Goal: Task Accomplishment & Management: Use online tool/utility

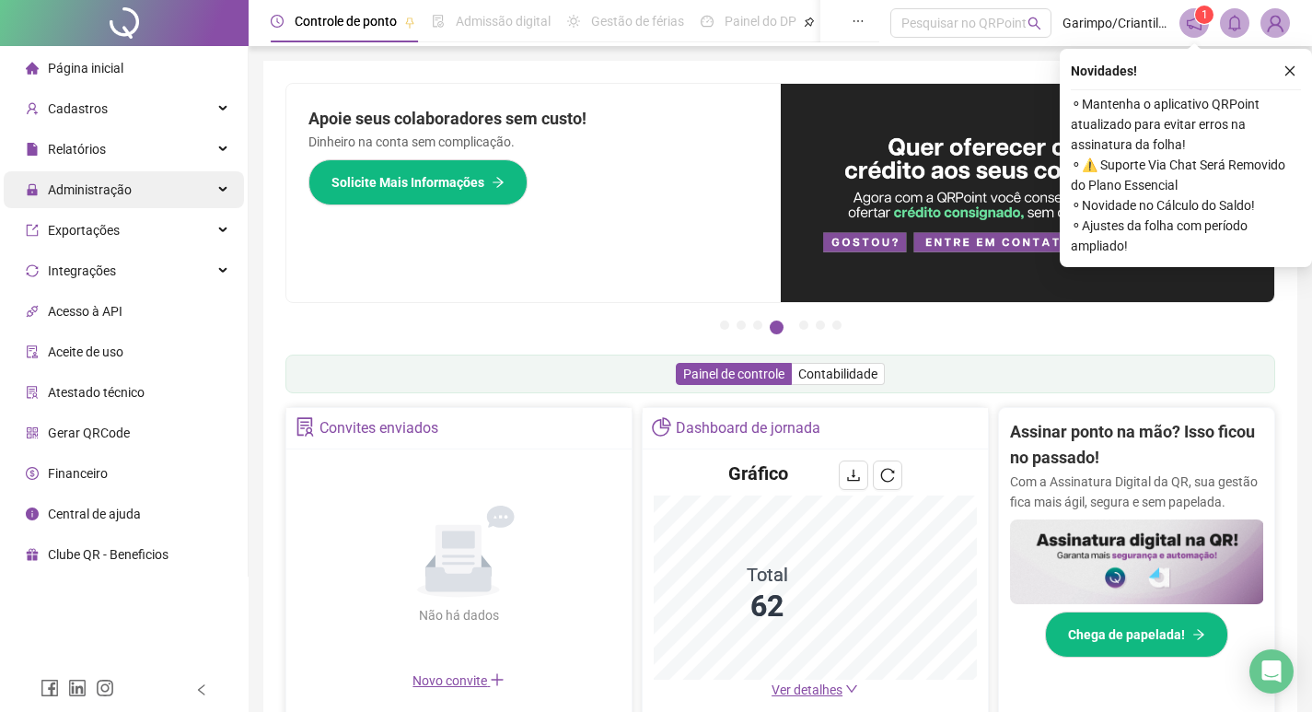
click at [181, 176] on div "Administração" at bounding box center [124, 189] width 240 height 37
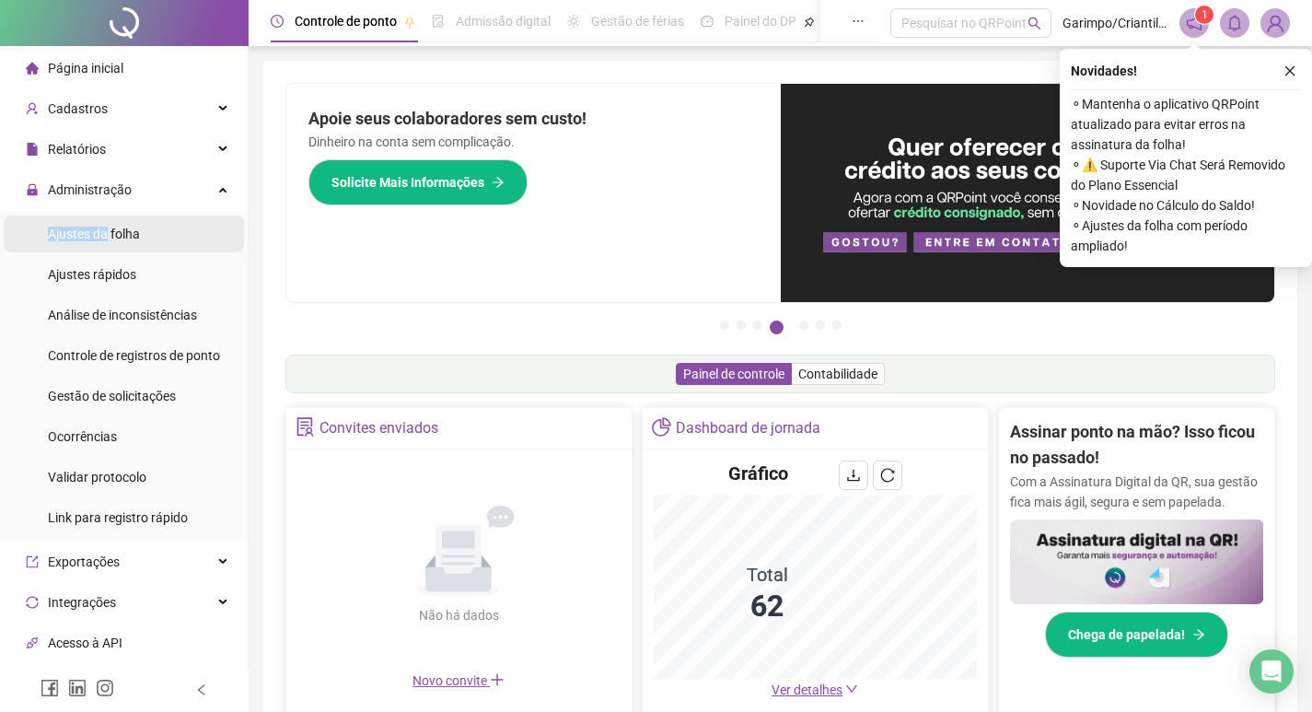
click at [111, 220] on div "Ajustes da folha" at bounding box center [94, 234] width 92 height 37
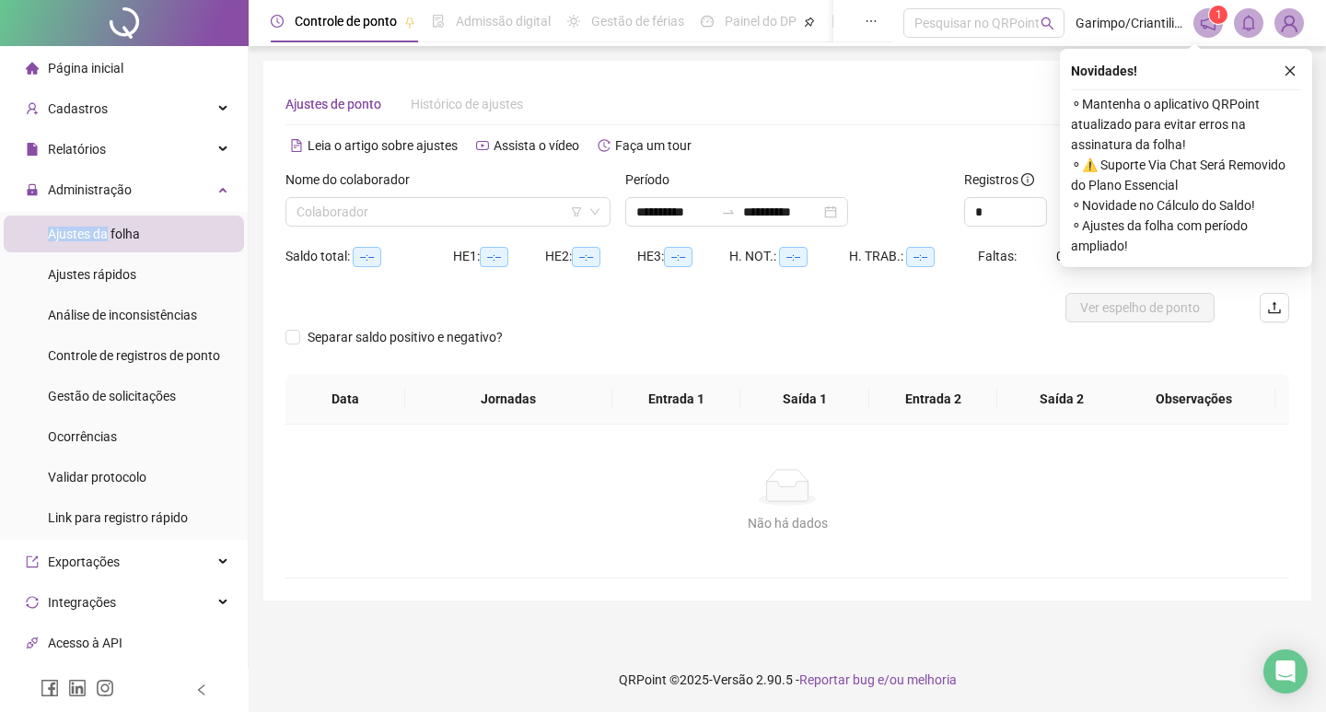
type input "**********"
click at [782, 135] on div "Leia o artigo sobre ajustes Assista o vídeo Faça um tour" at bounding box center [537, 145] width 502 height 29
